Goal: Complete application form: Complete application form

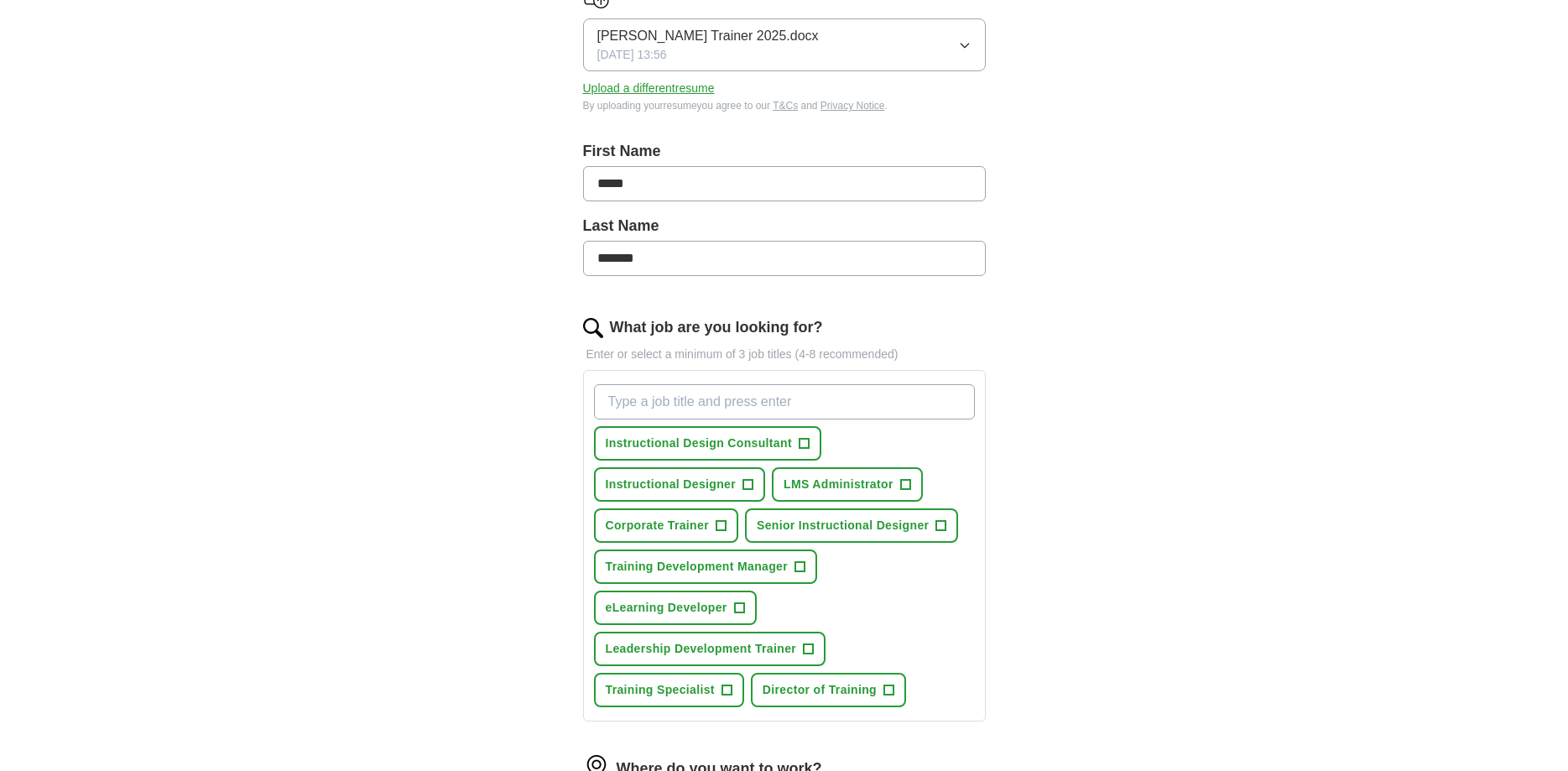
scroll to position [257, 0]
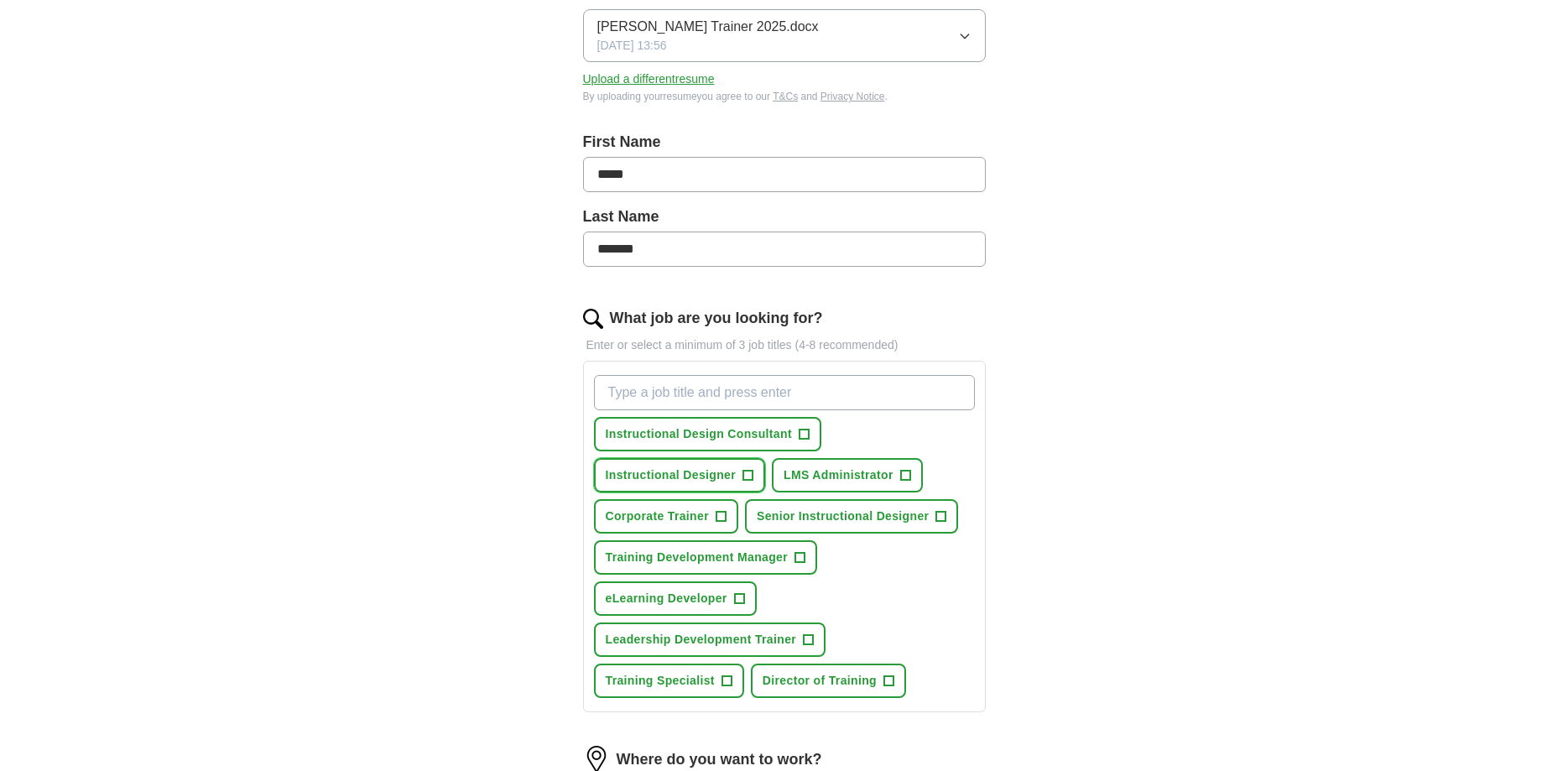
click at [747, 472] on span "+" at bounding box center [748, 476] width 10 height 14
click at [905, 474] on span "+" at bounding box center [904, 476] width 10 height 14
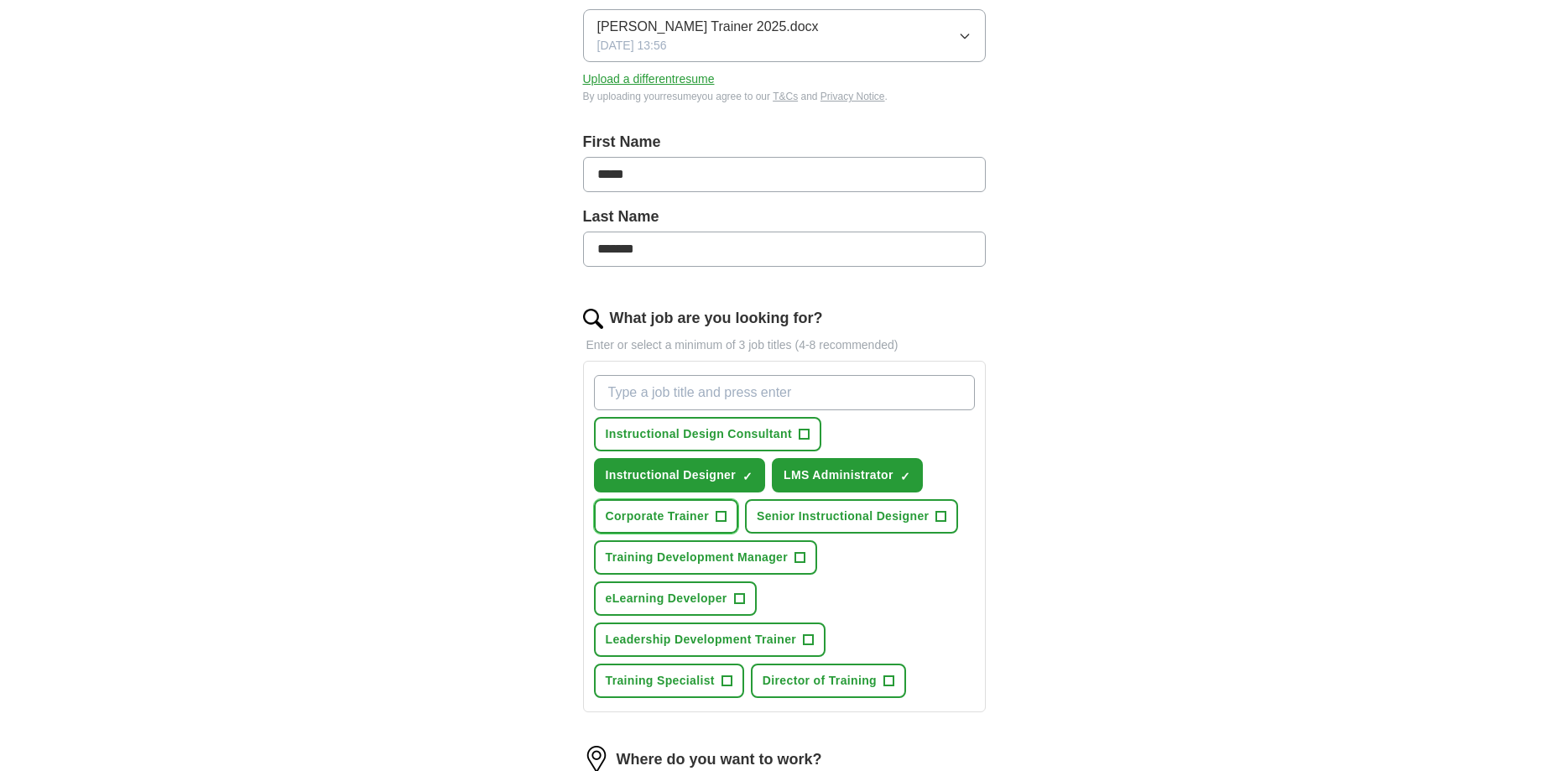
click at [718, 512] on span "+" at bounding box center [721, 517] width 10 height 14
click at [937, 511] on span "+" at bounding box center [941, 517] width 10 height 14
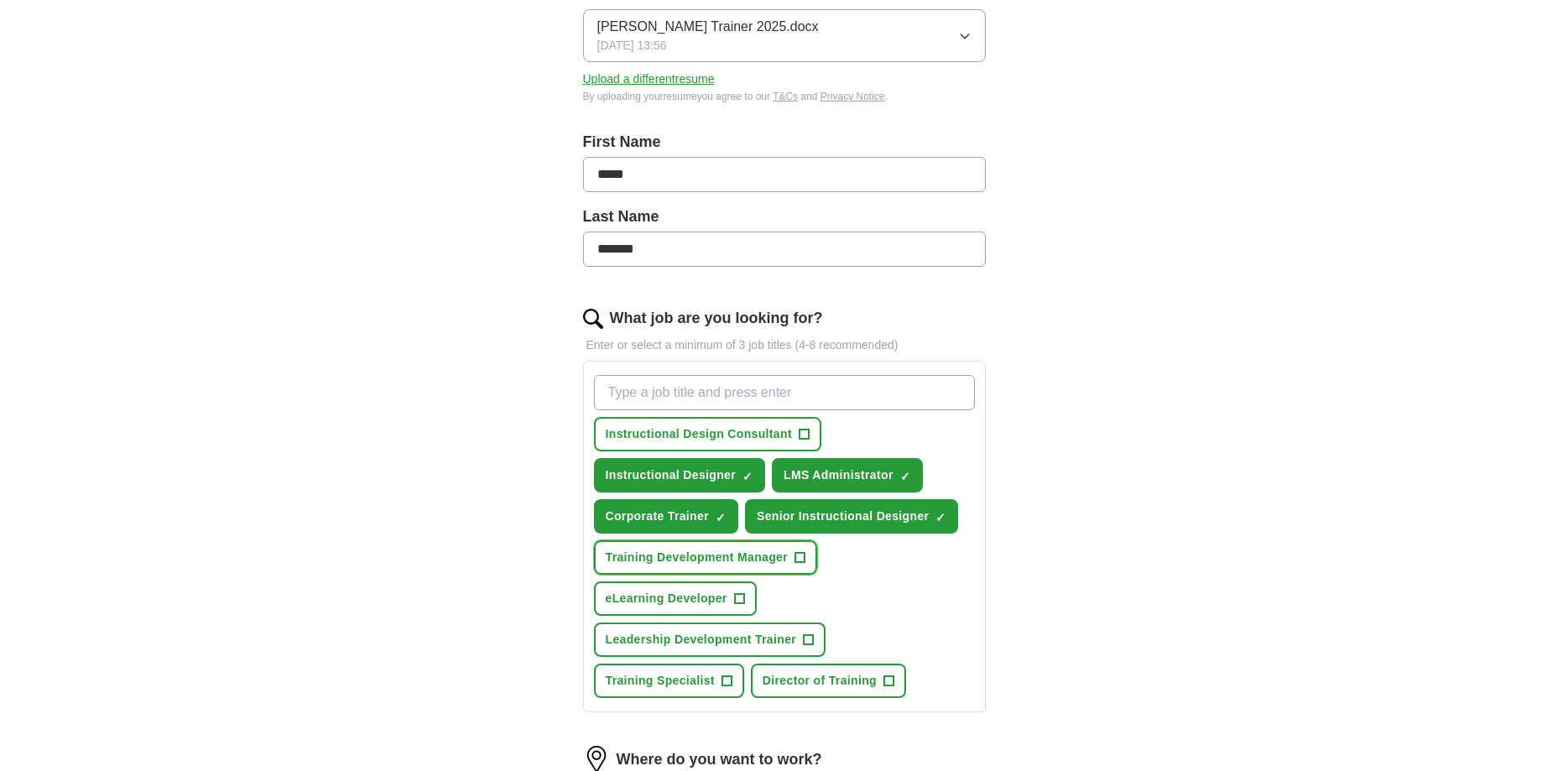
click at [801, 555] on span "+" at bounding box center [800, 559] width 10 height 14
click at [739, 597] on span "+" at bounding box center [739, 599] width 10 height 14
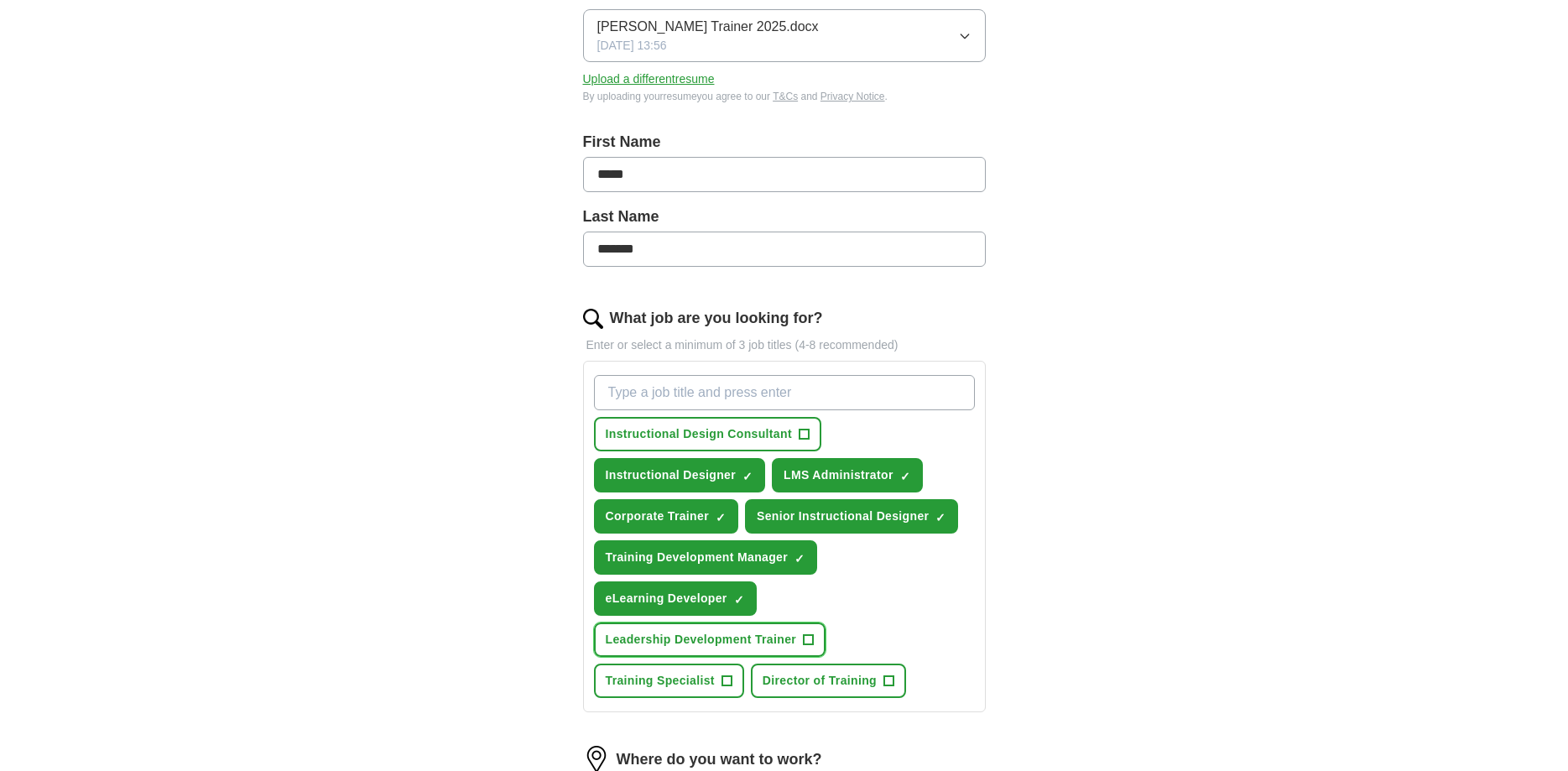
click at [812, 638] on span "+" at bounding box center [808, 640] width 10 height 14
click at [727, 677] on span "+" at bounding box center [726, 682] width 10 height 14
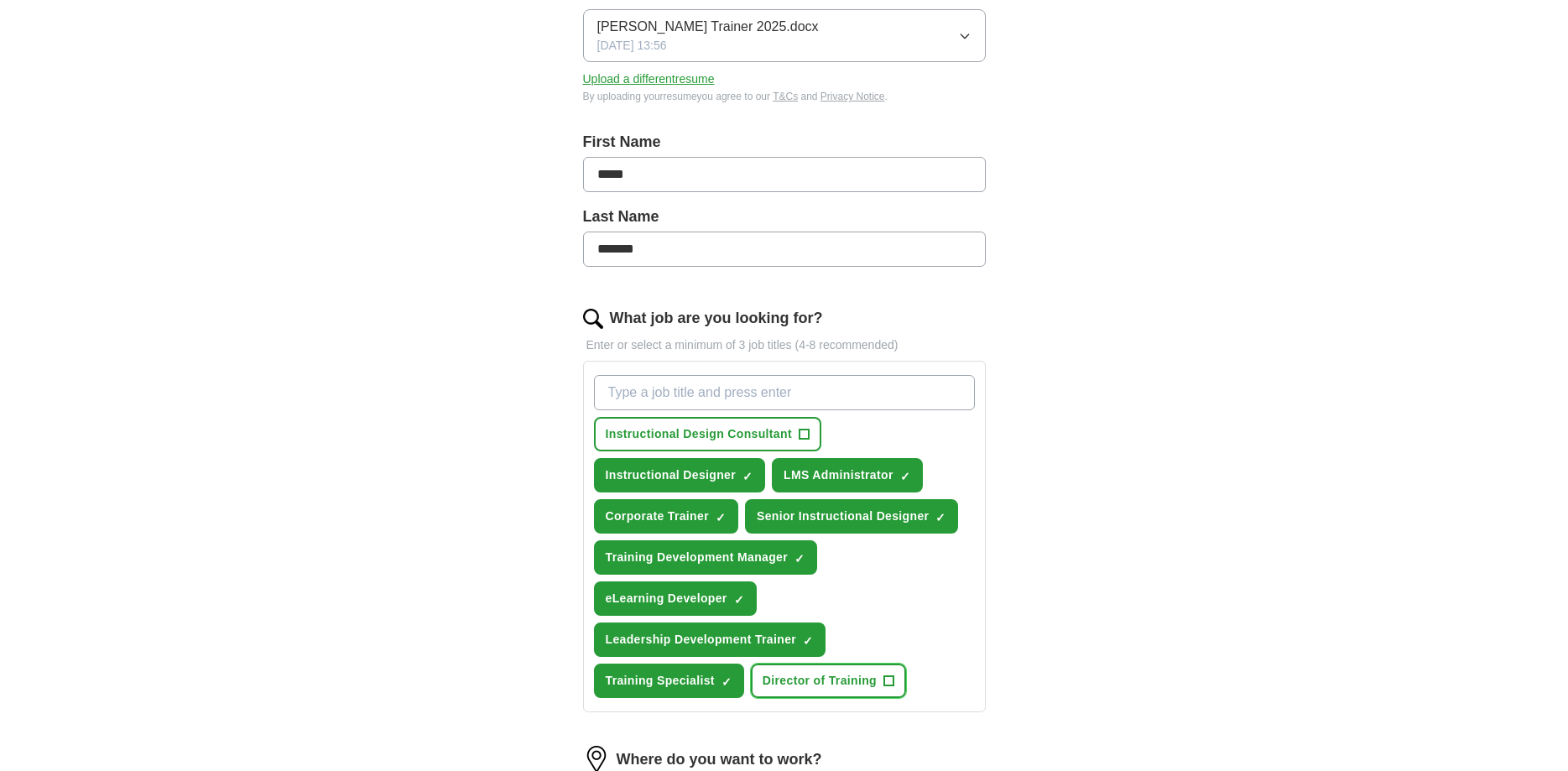
click at [894, 680] on button "Director of Training +" at bounding box center [829, 681] width 155 height 34
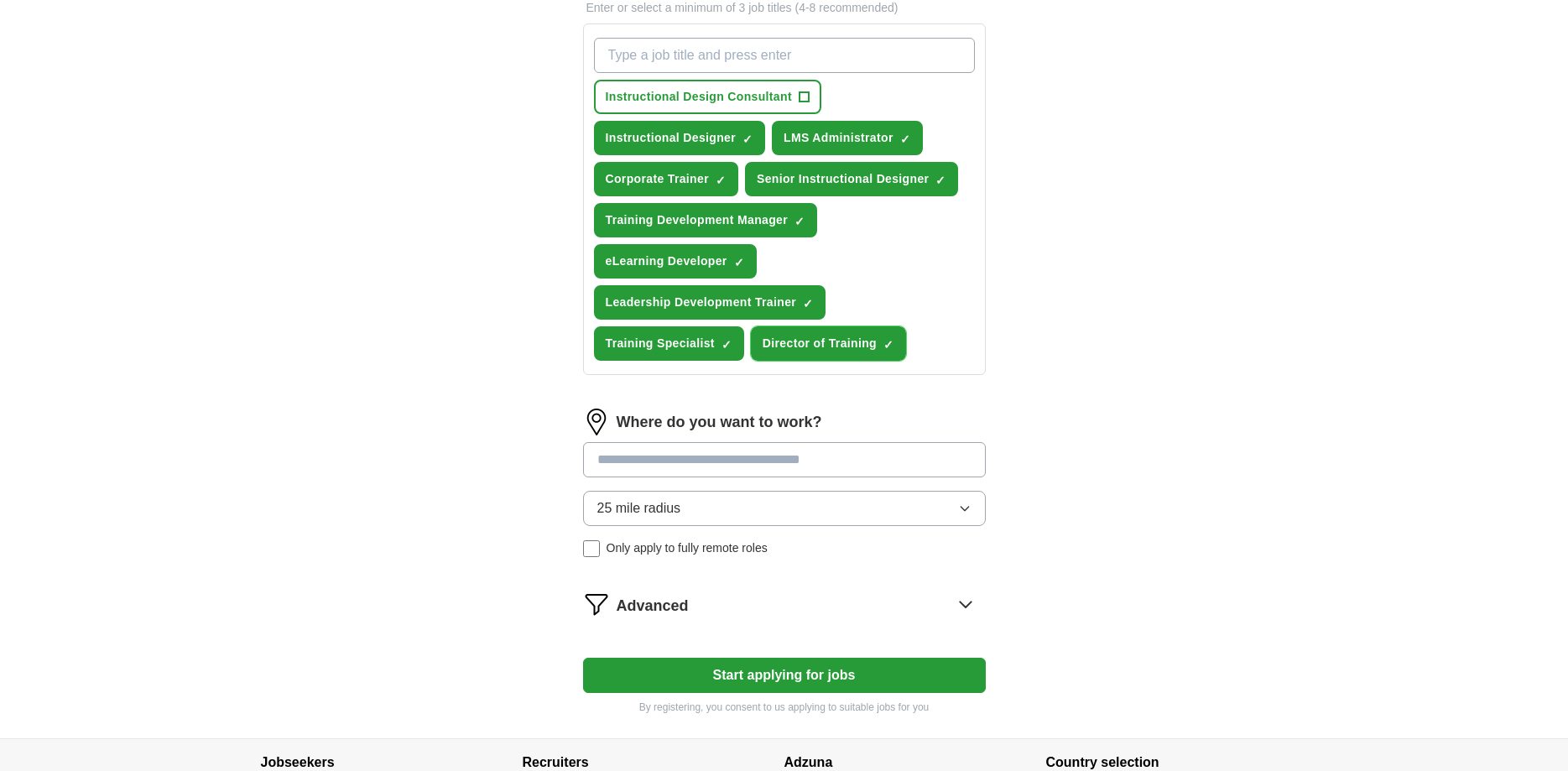
scroll to position [599, 0]
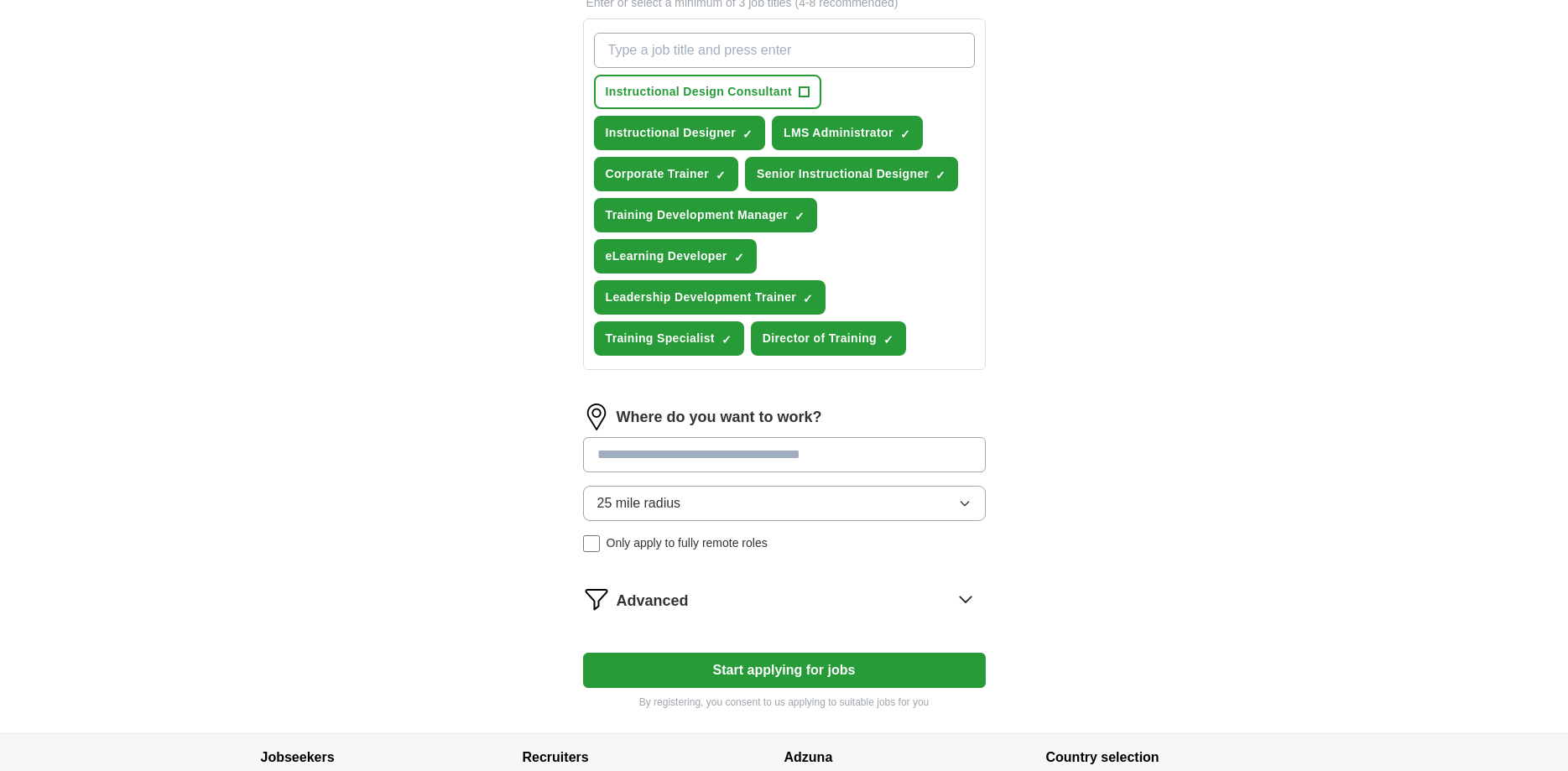
click at [717, 455] on input at bounding box center [784, 454] width 403 height 35
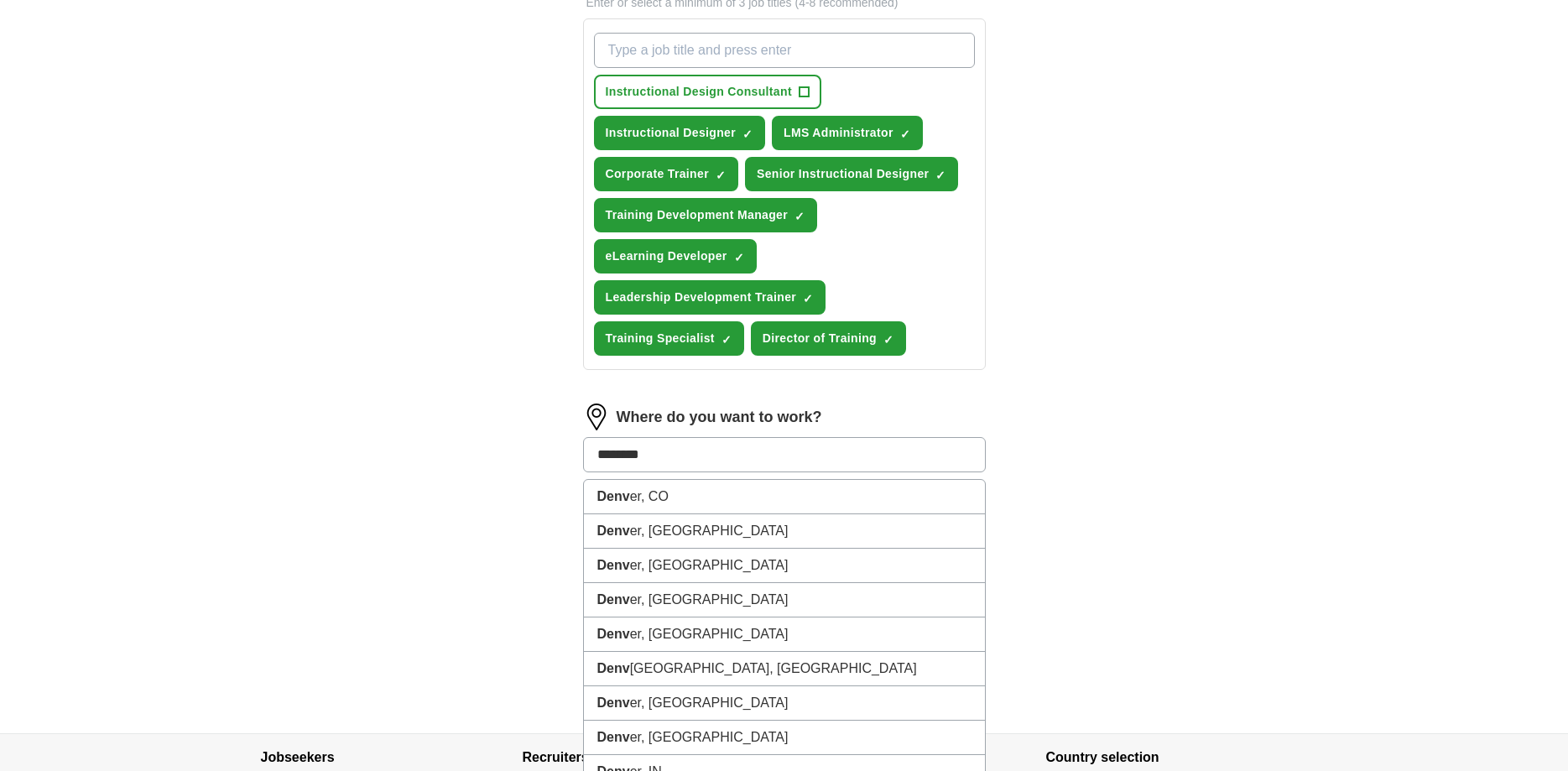
type input "*********"
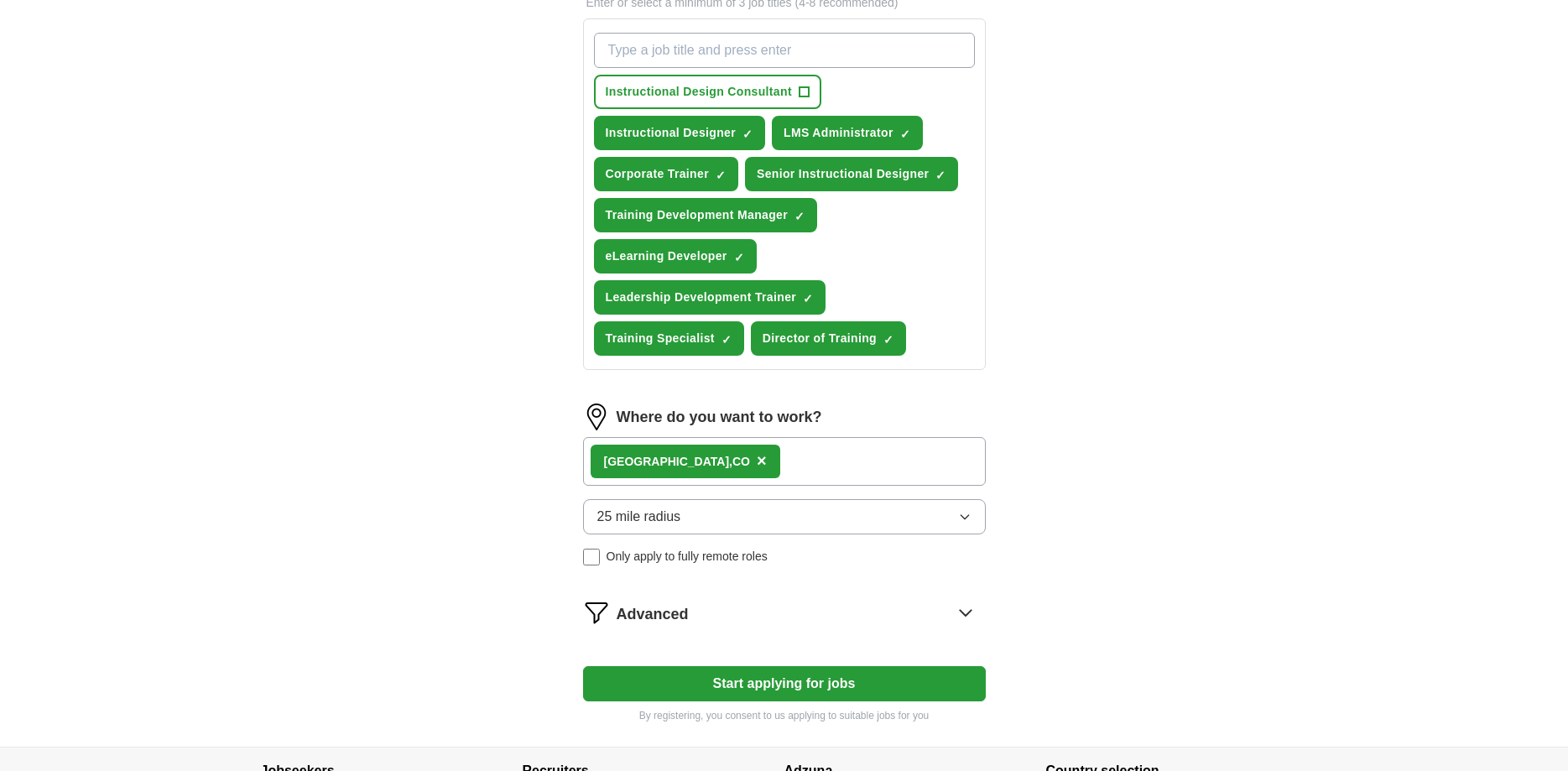
click at [697, 507] on button "25 mile radius" at bounding box center [784, 517] width 403 height 35
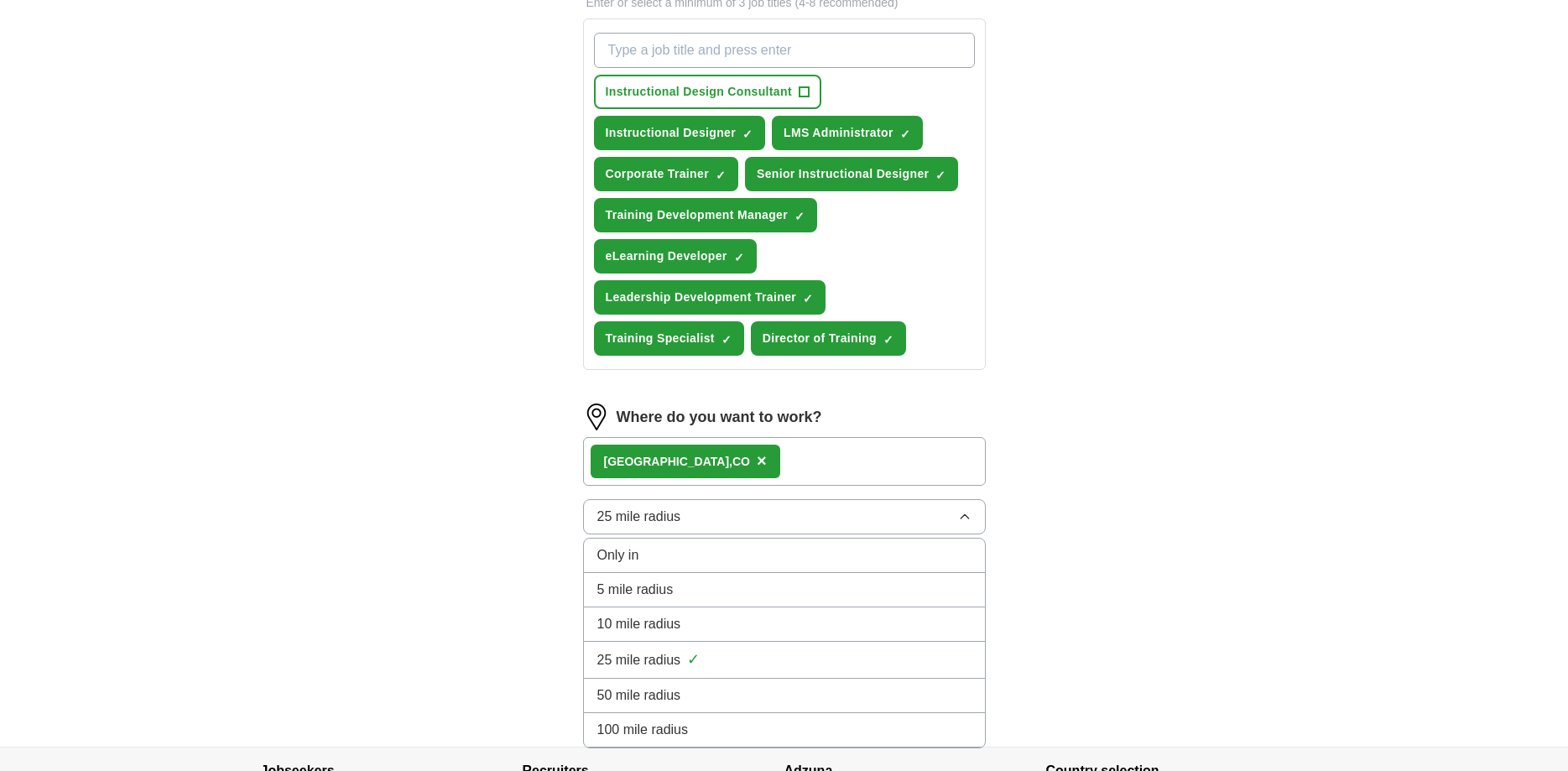
click at [664, 695] on span "50 mile radius" at bounding box center [638, 695] width 84 height 20
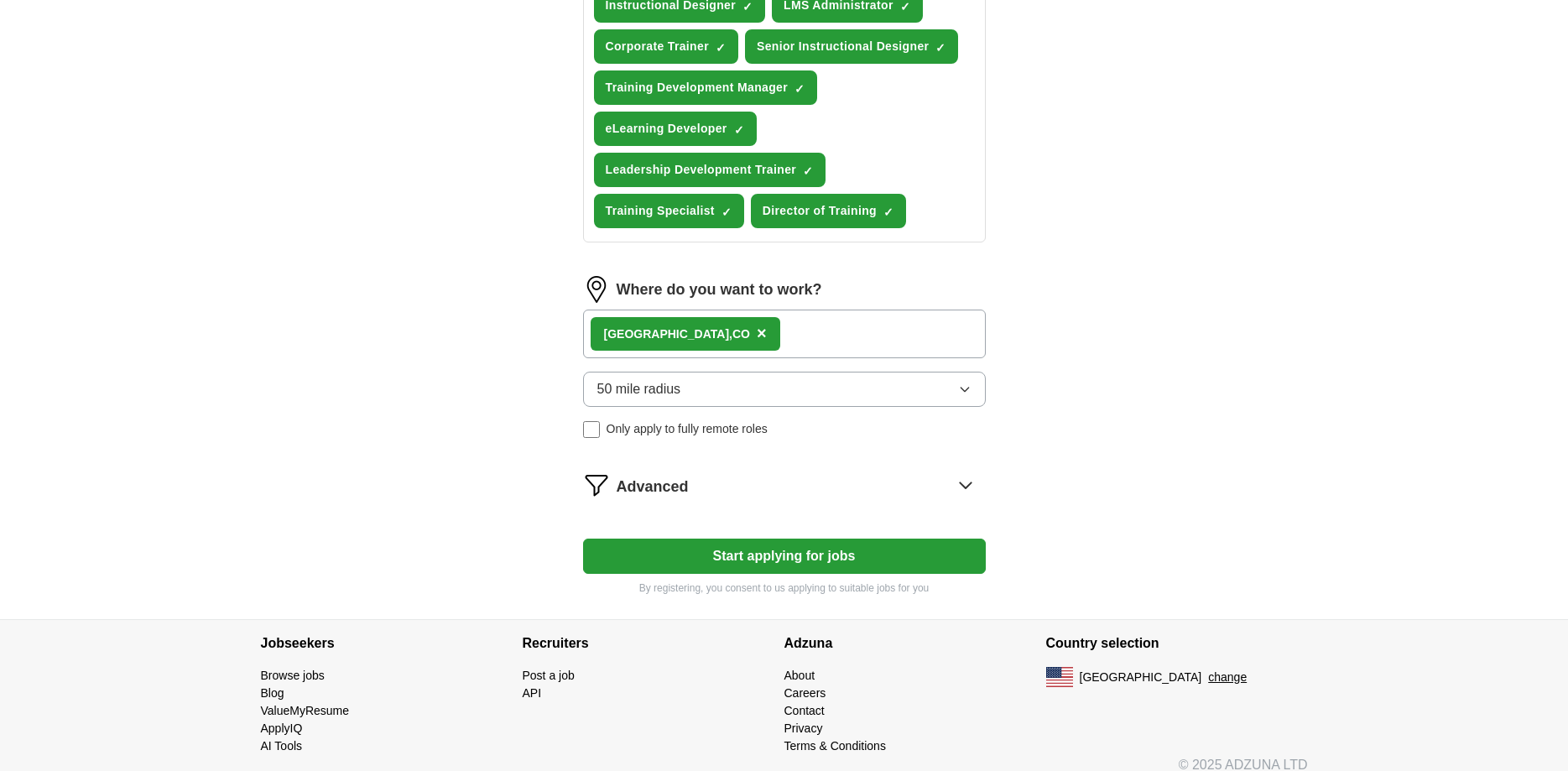
scroll to position [744, 0]
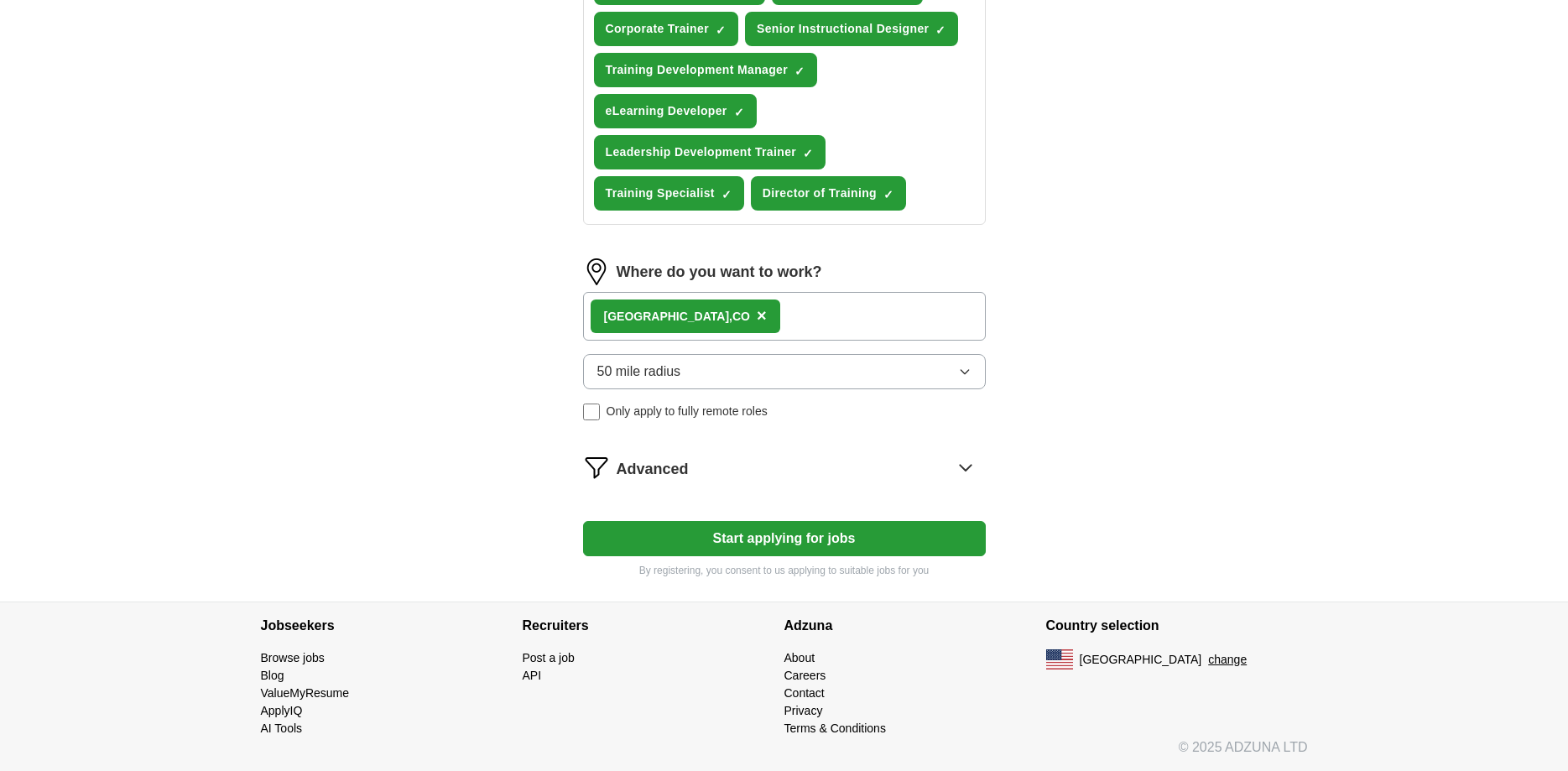
click at [668, 472] on span "Advanced" at bounding box center [652, 469] width 72 height 23
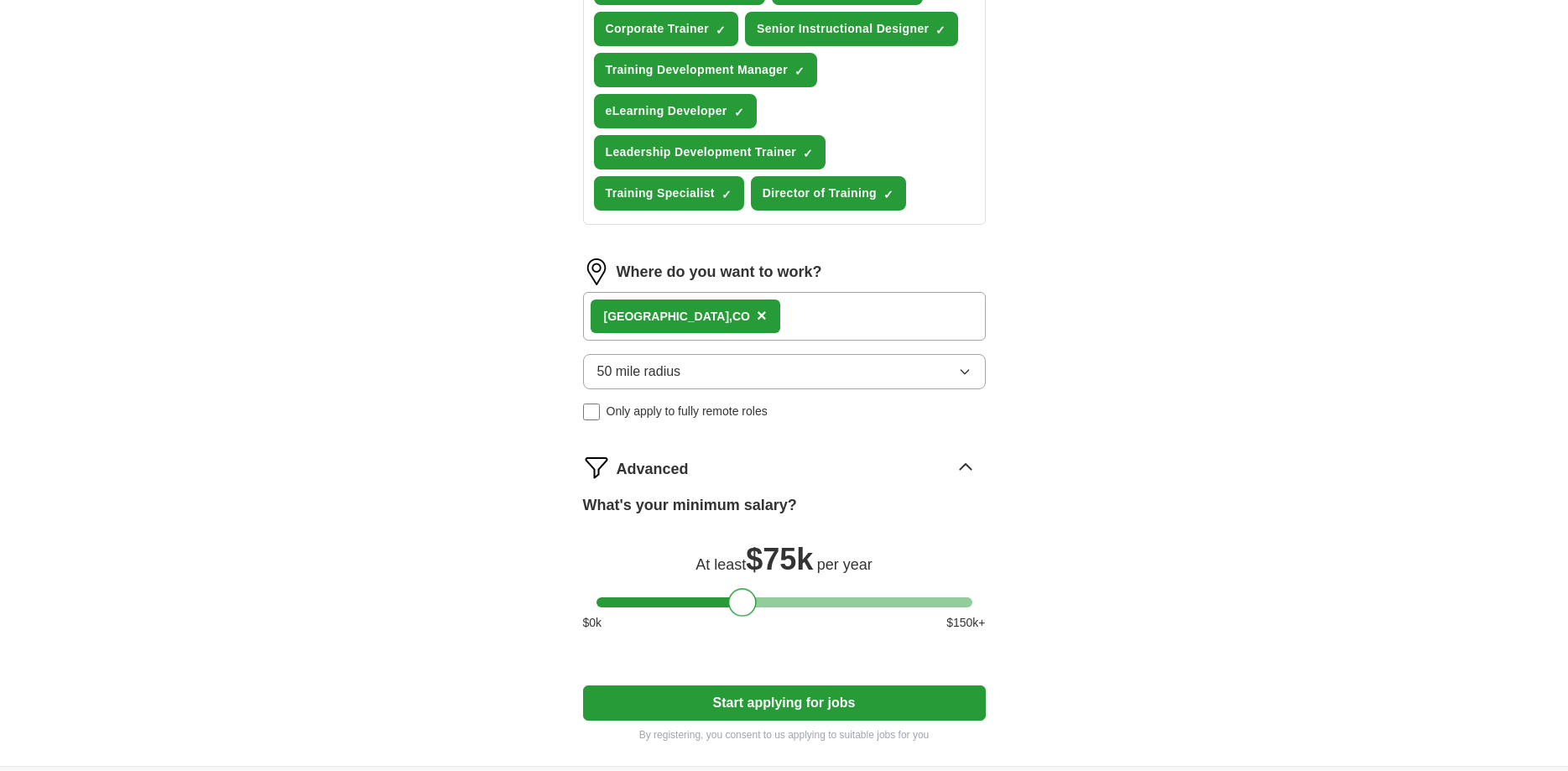
drag, startPoint x: 617, startPoint y: 602, endPoint x: 751, endPoint y: 616, distance: 134.7
click at [751, 616] on div "What's your minimum salary? At least $ 75k per year $ 0 k $ 150 k+" at bounding box center [784, 570] width 403 height 151
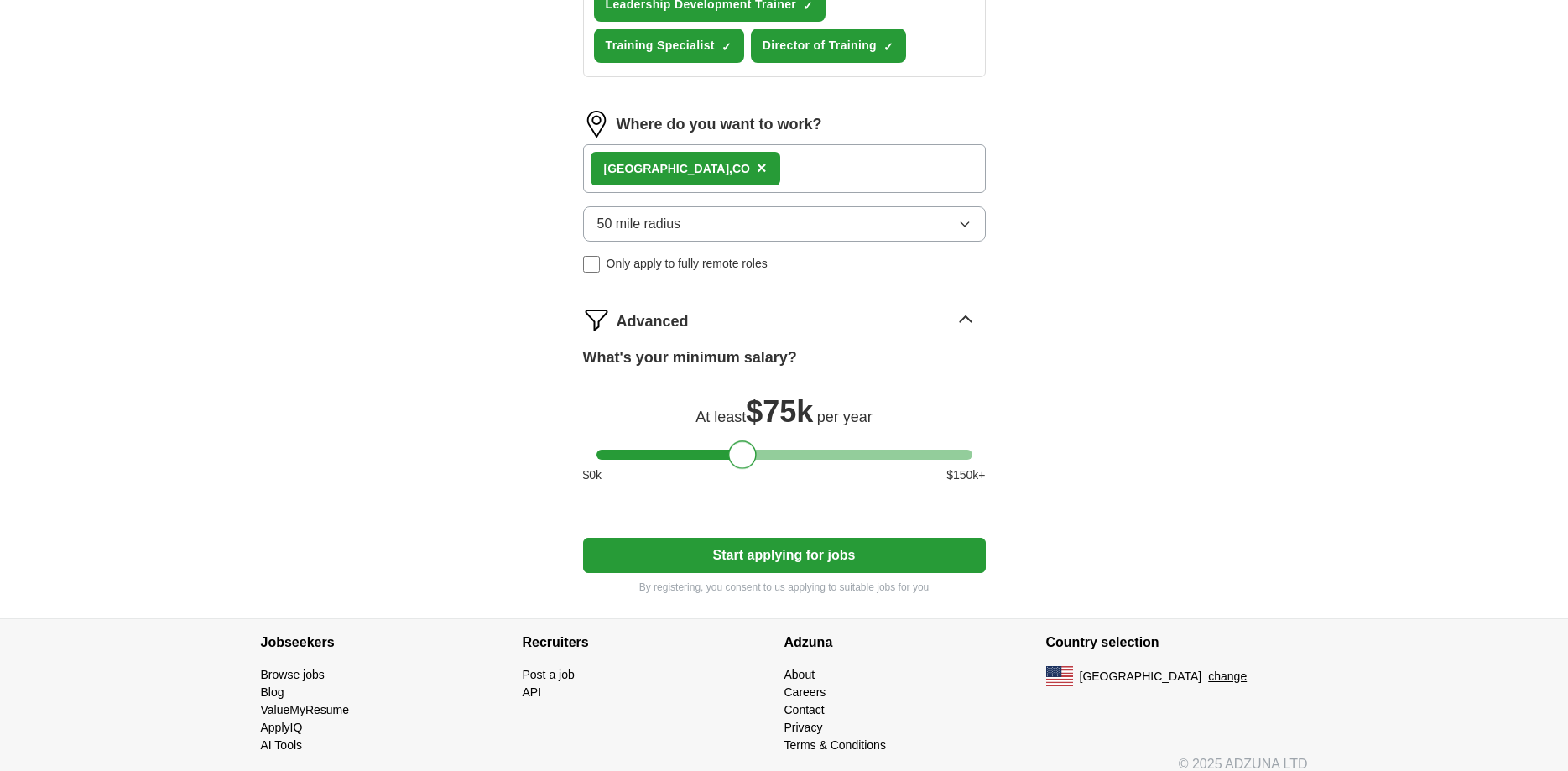
scroll to position [909, 0]
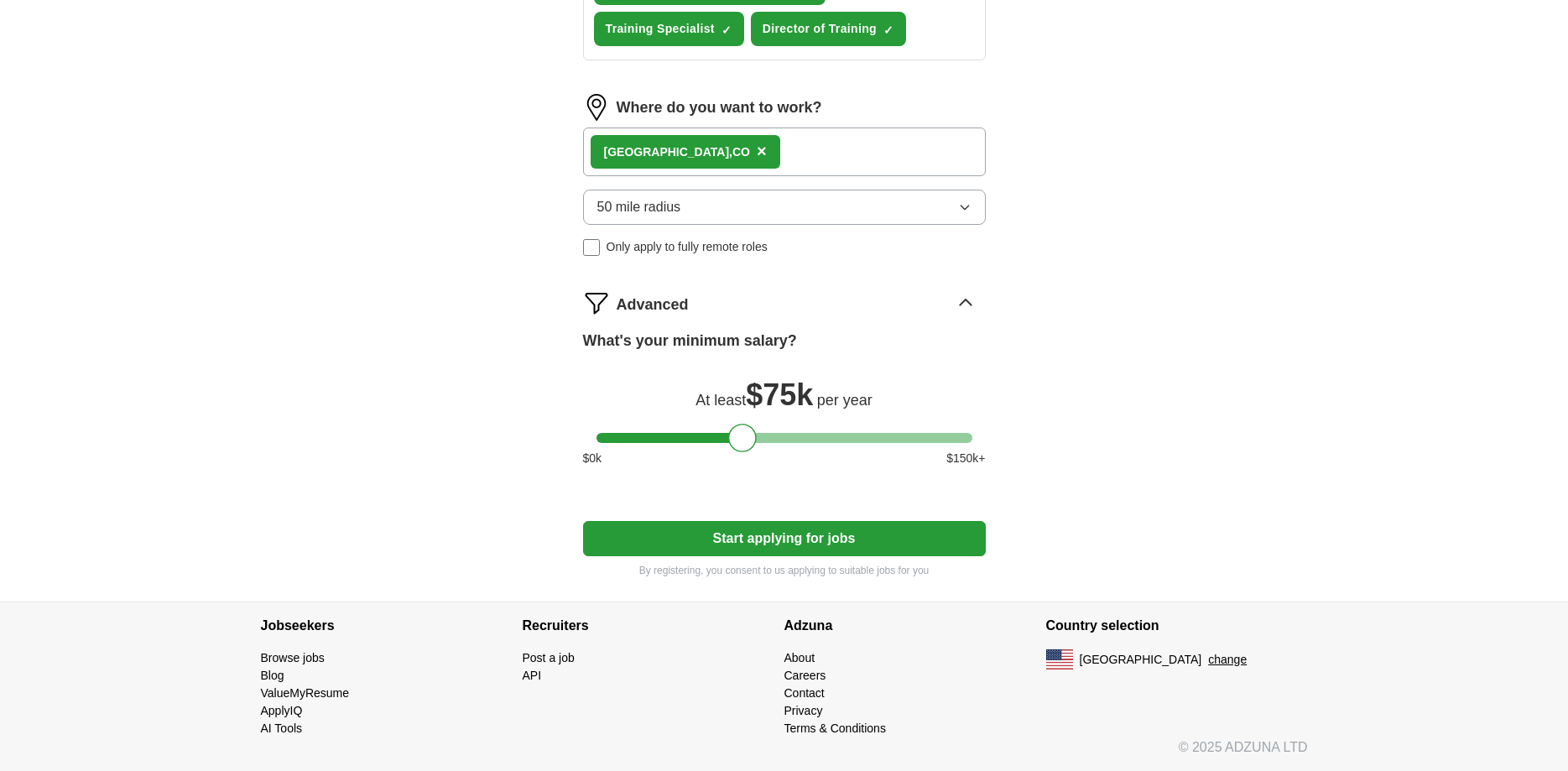
click at [760, 536] on button "Start applying for jobs" at bounding box center [784, 539] width 403 height 35
select select "**"
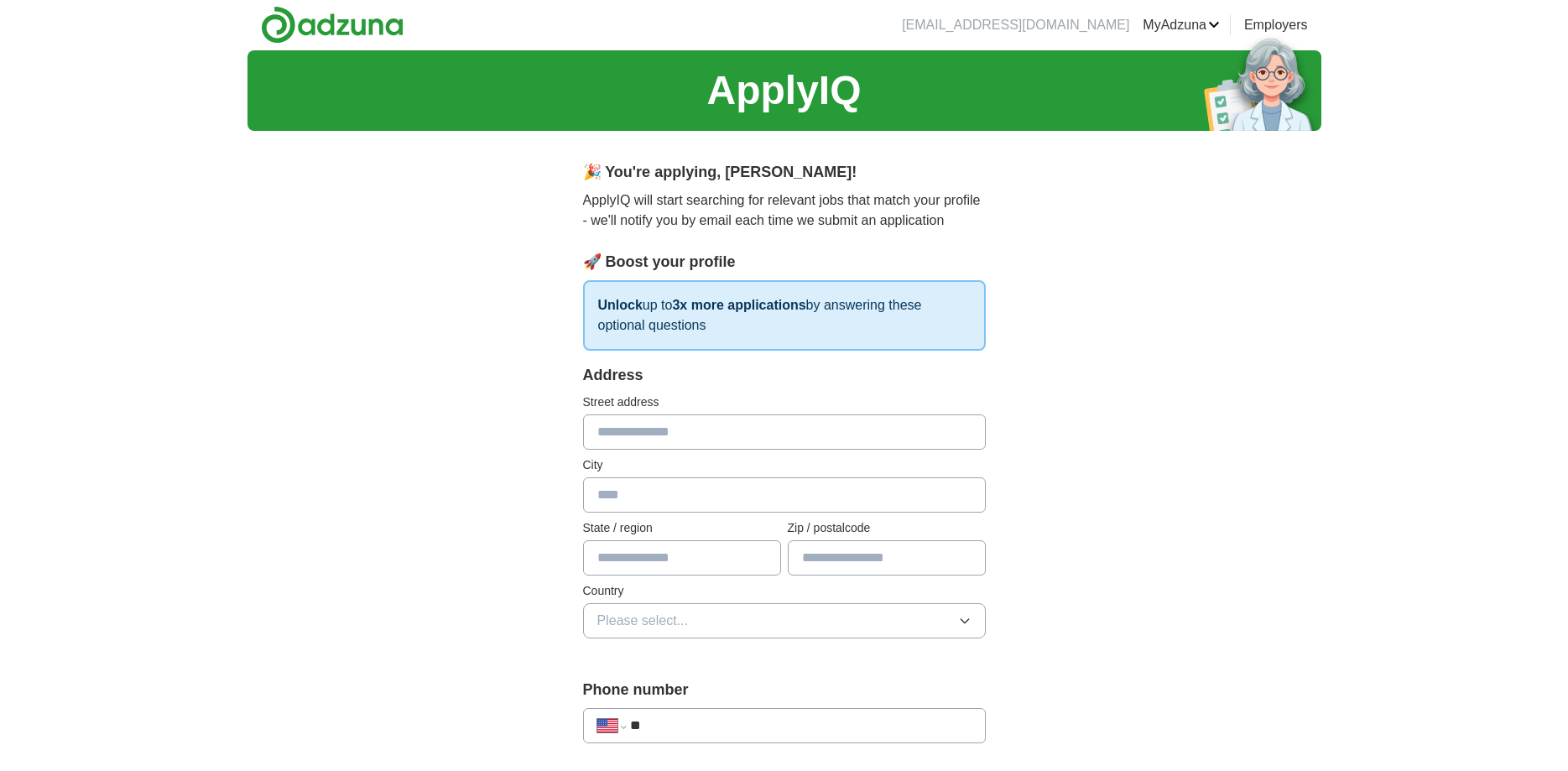
scroll to position [0, 0]
click at [668, 429] on input "text" at bounding box center [784, 433] width 403 height 35
type input "**********"
type input "**"
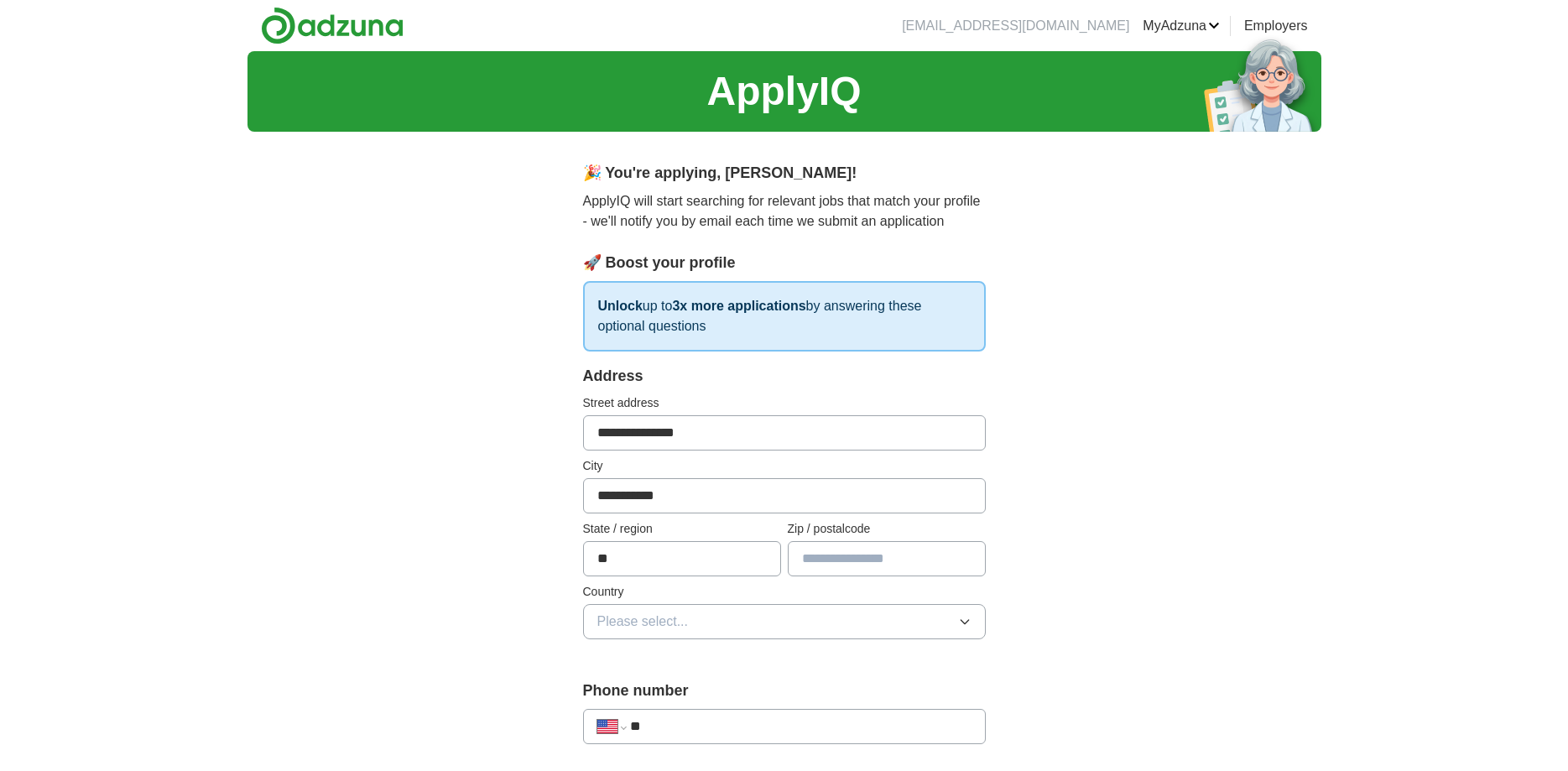
type input "*****"
type input "**********"
click at [623, 625] on span "Please select..." at bounding box center [642, 622] width 91 height 20
click at [631, 691] on span "[GEOGRAPHIC_DATA]" at bounding box center [667, 694] width 140 height 20
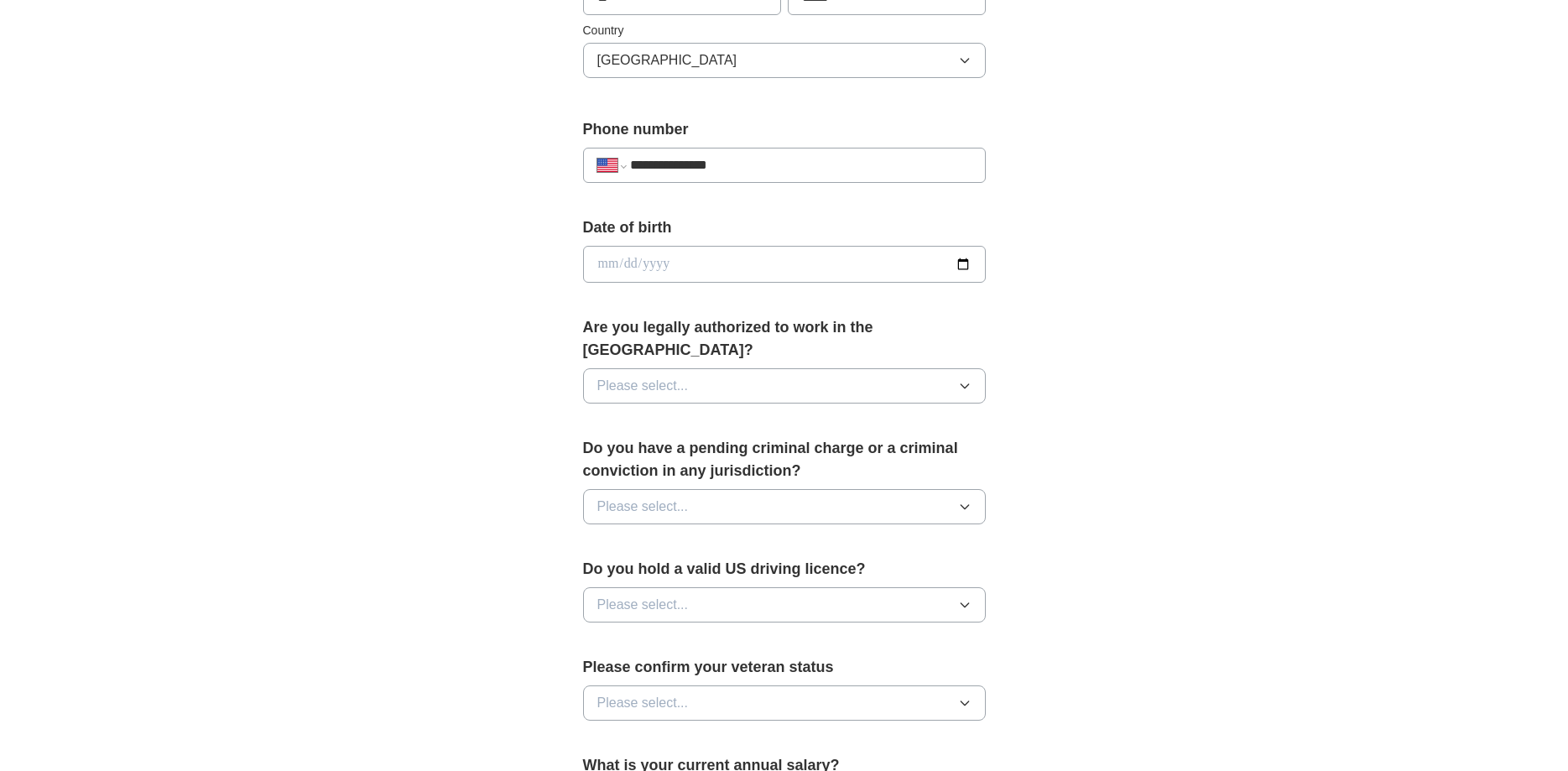
scroll to position [599, 0]
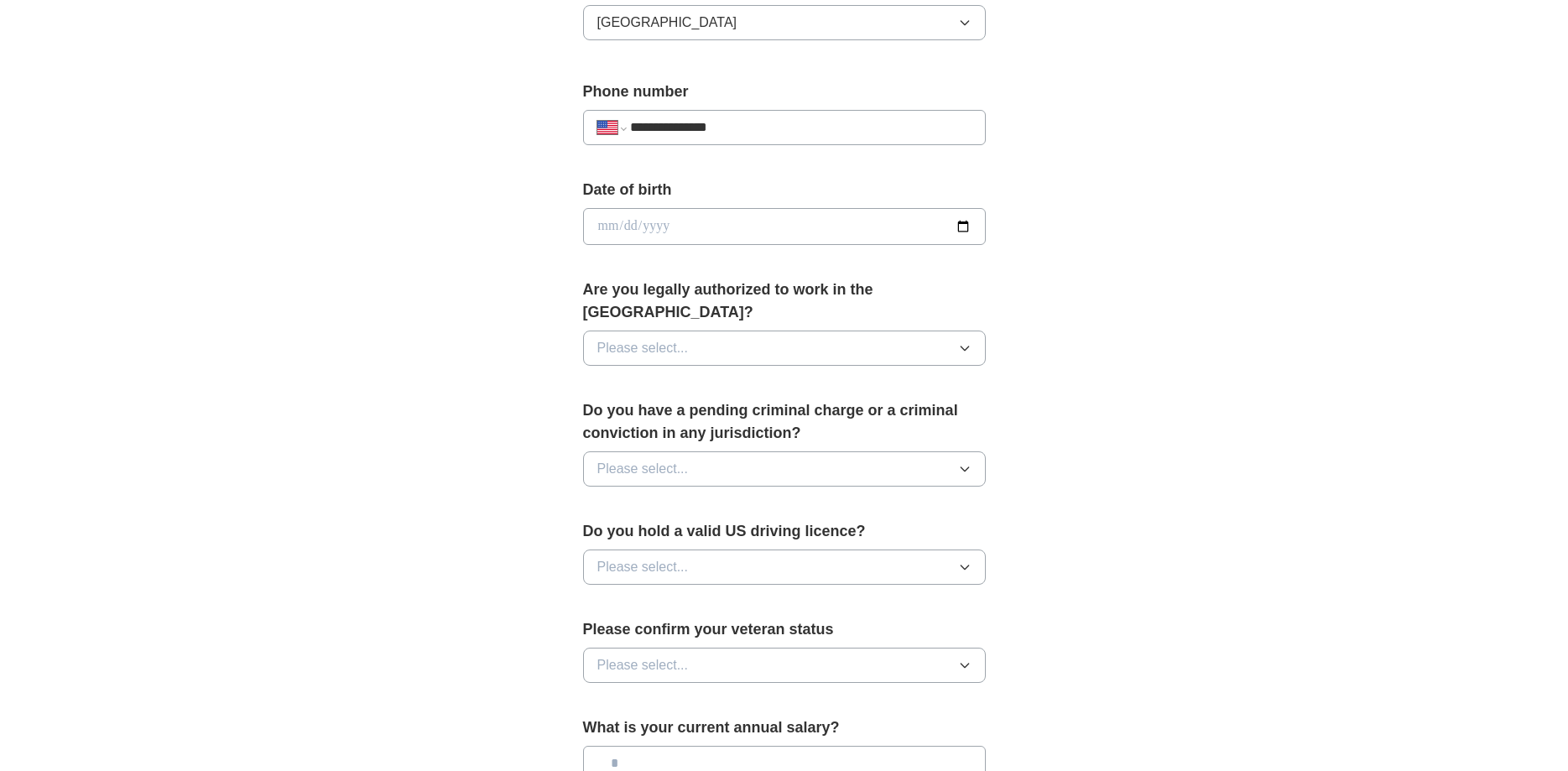
click at [652, 223] on input "date" at bounding box center [784, 227] width 403 height 37
click at [965, 225] on input "date" at bounding box center [784, 227] width 403 height 37
click at [528, 336] on div "**********" at bounding box center [784, 263] width 537 height 1434
click at [616, 233] on input "date" at bounding box center [784, 227] width 403 height 37
type input "**********"
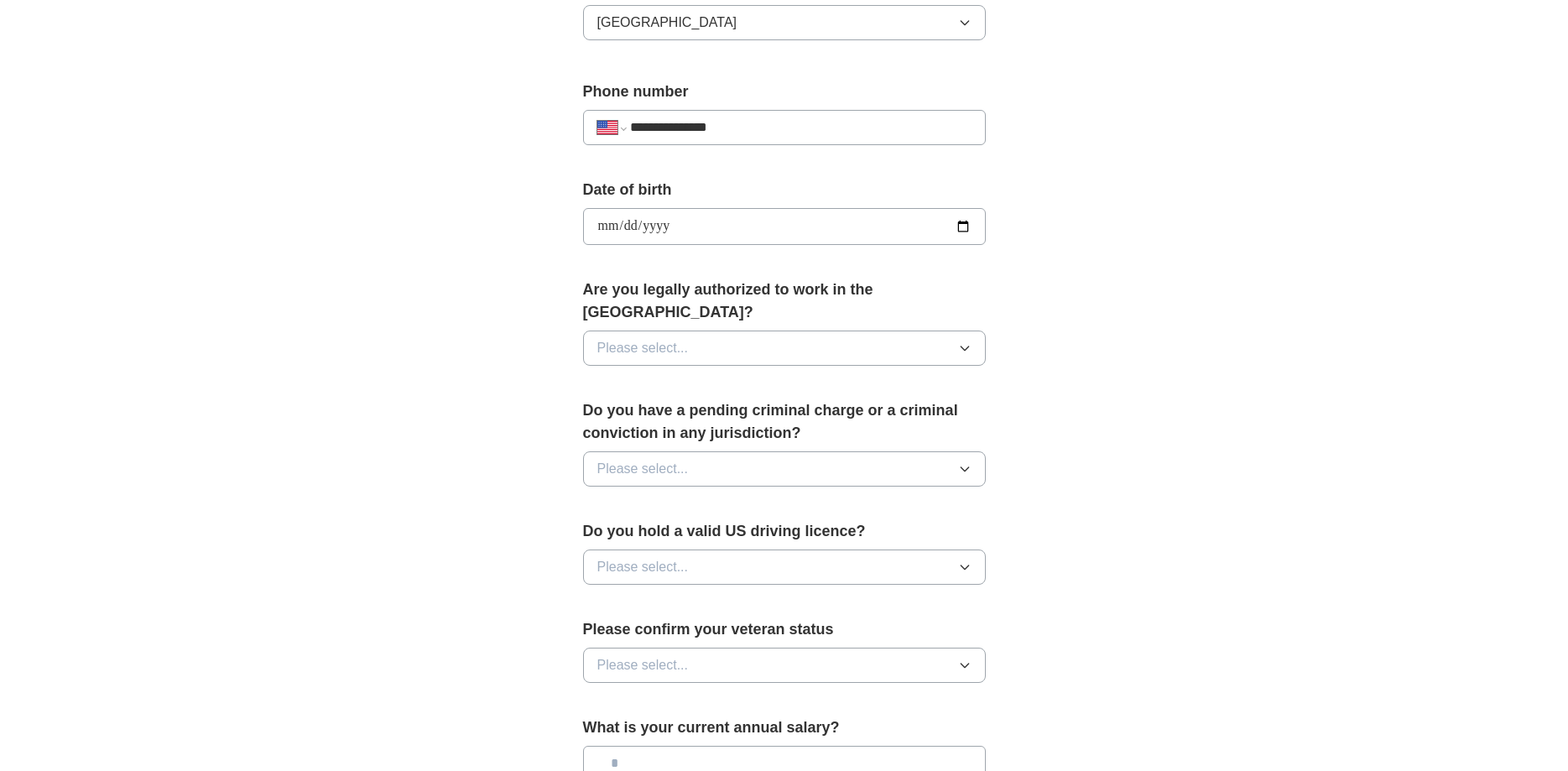
click at [642, 338] on span "Please select..." at bounding box center [642, 348] width 91 height 20
click at [633, 377] on div "Yes" at bounding box center [784, 386] width 375 height 20
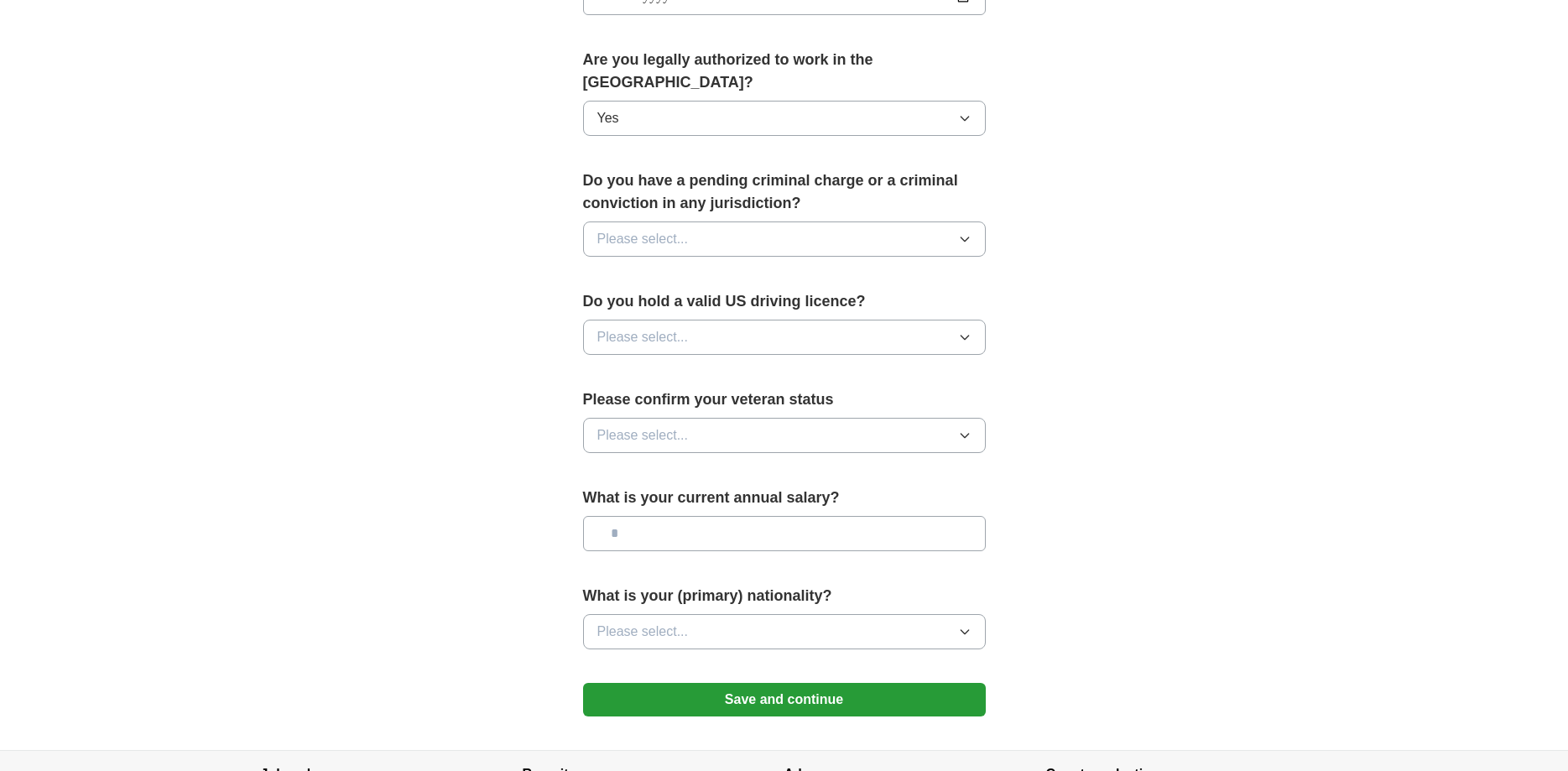
scroll to position [856, 0]
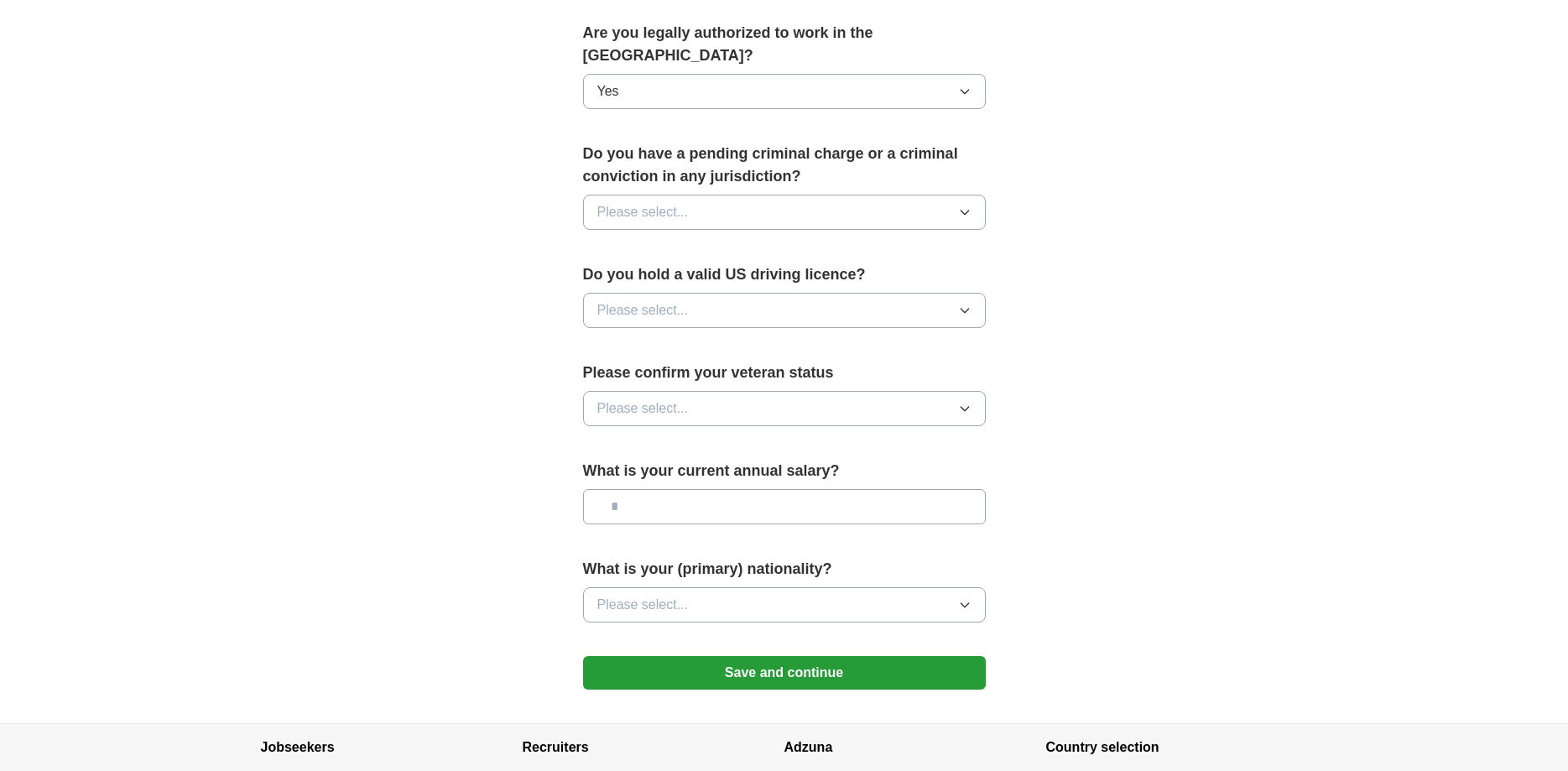
click at [613, 203] on span "Please select..." at bounding box center [642, 212] width 91 height 20
click at [619, 275] on div "No" at bounding box center [784, 285] width 375 height 20
click at [627, 300] on span "Please select..." at bounding box center [642, 310] width 91 height 20
click at [642, 339] on div "Yes" at bounding box center [784, 349] width 375 height 20
click at [631, 398] on span "Please select..." at bounding box center [642, 408] width 91 height 20
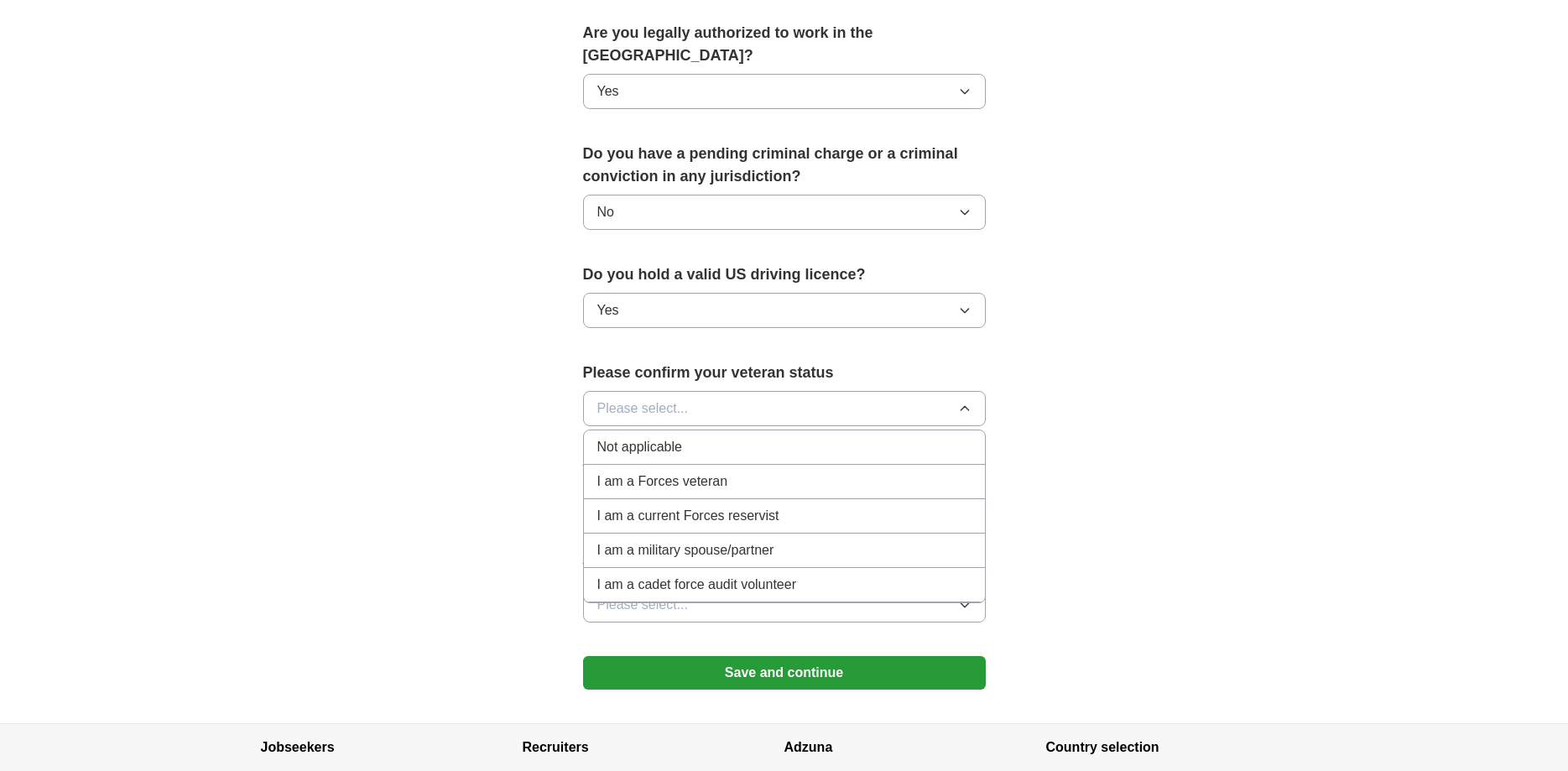
click at [636, 437] on span "Not applicable" at bounding box center [639, 446] width 85 height 20
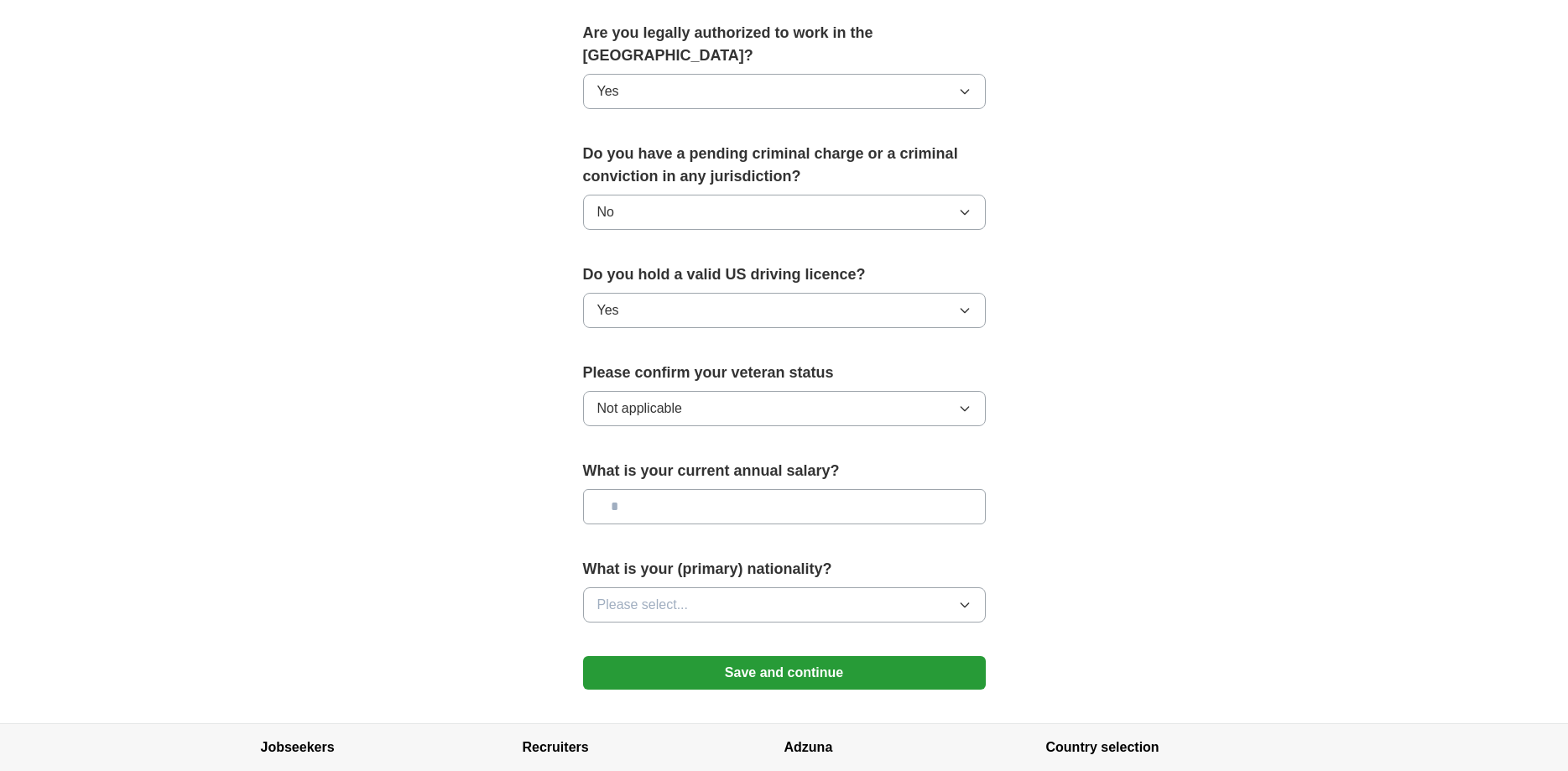
click at [646, 489] on input "text" at bounding box center [784, 506] width 403 height 35
type input "**"
type input "*******"
click at [648, 595] on span "Please select..." at bounding box center [642, 605] width 91 height 20
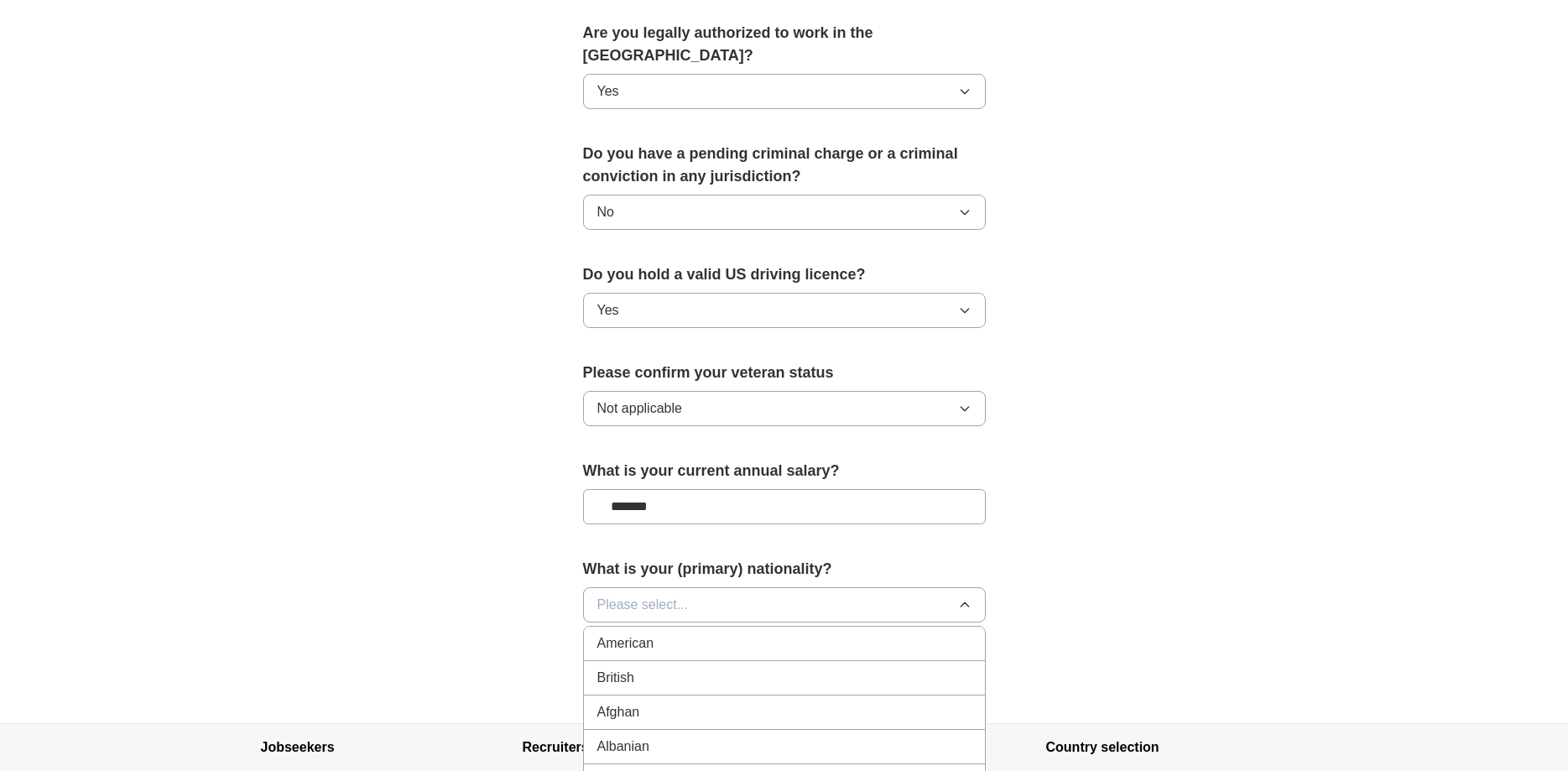
click at [637, 633] on span "American" at bounding box center [625, 643] width 57 height 20
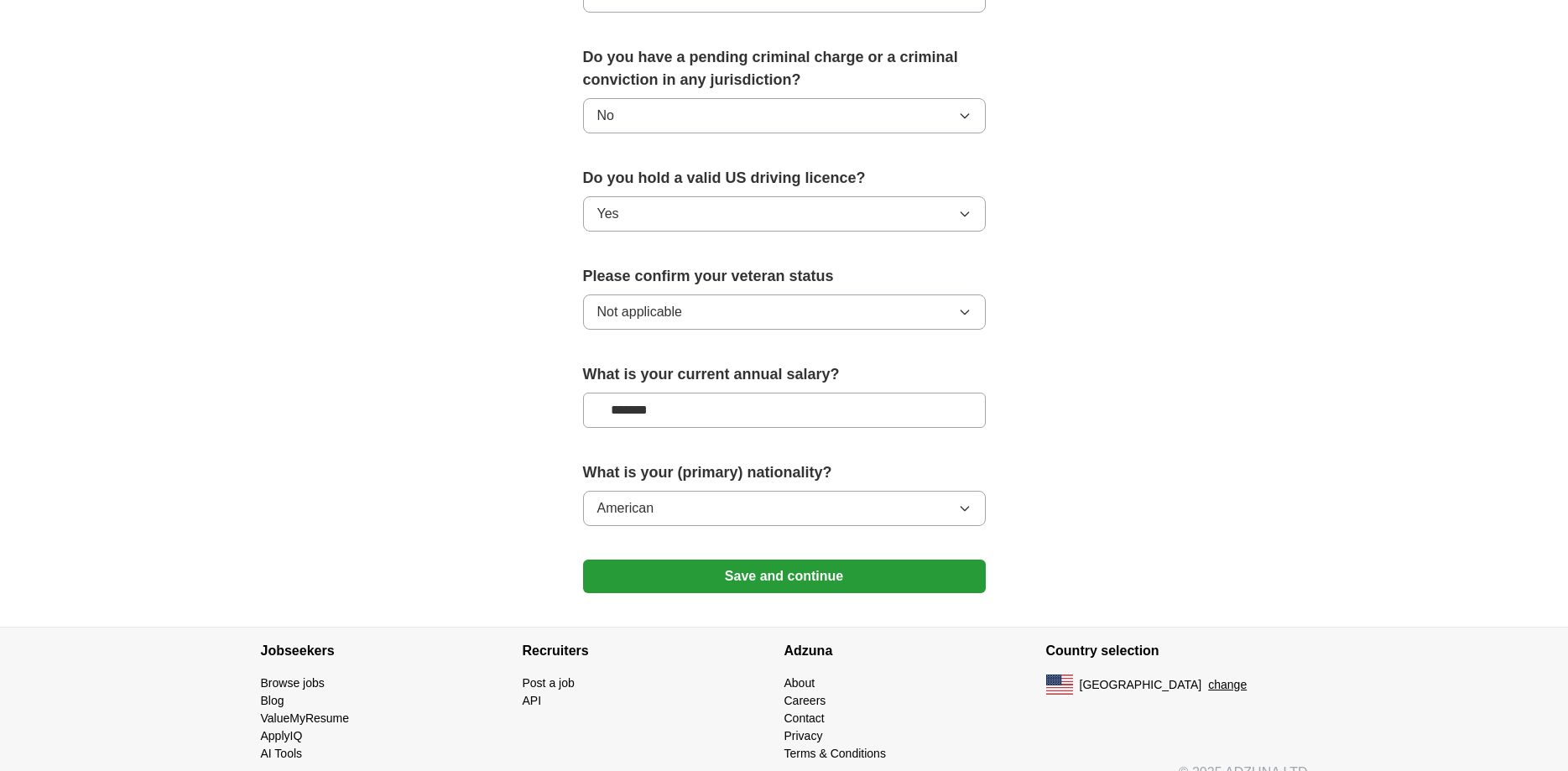
scroll to position [953, 0]
click at [764, 559] on button "Save and continue" at bounding box center [784, 575] width 403 height 33
